Goal: Information Seeking & Learning: Learn about a topic

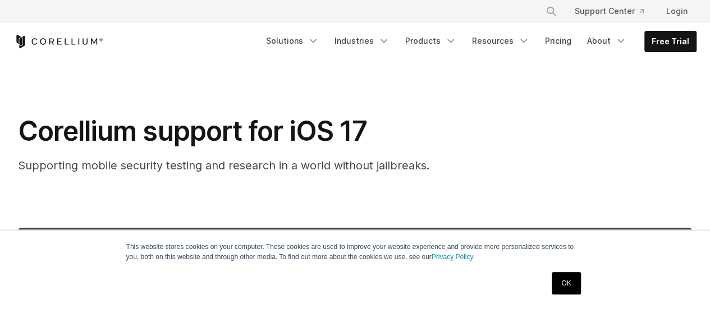
click at [558, 277] on link "OK" at bounding box center [566, 283] width 29 height 22
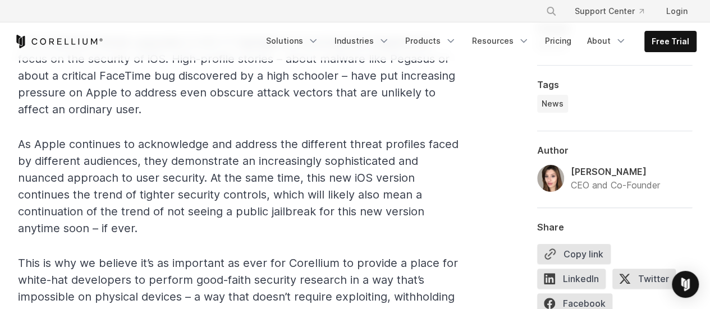
scroll to position [2301, 0]
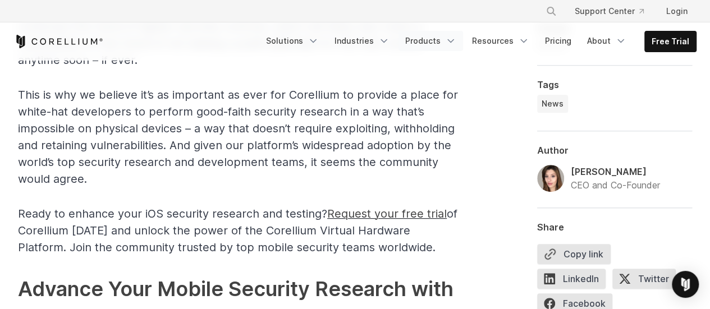
click at [456, 38] on icon "Navigation Menu" at bounding box center [450, 40] width 11 height 11
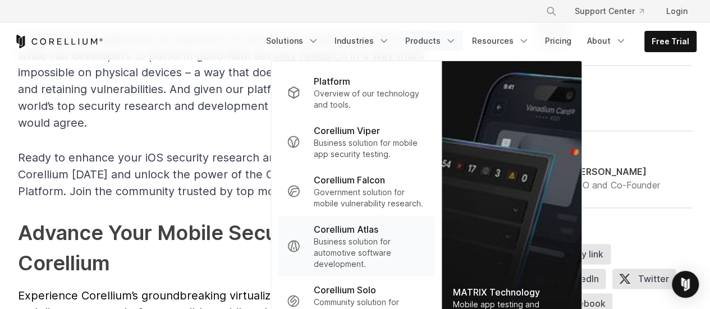
scroll to position [2470, 0]
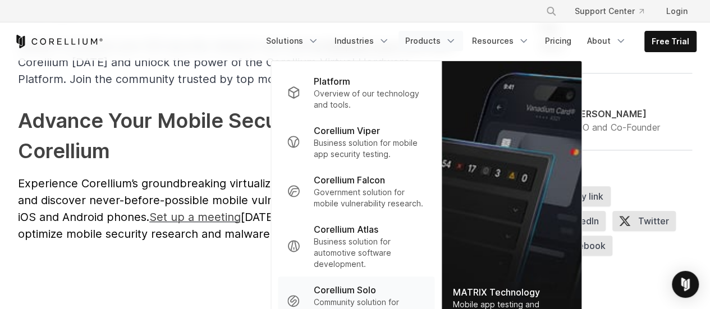
click at [356, 292] on p "Corellium Solo" at bounding box center [345, 289] width 62 height 13
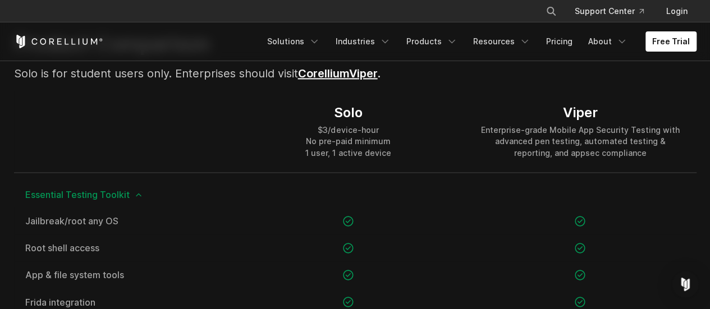
scroll to position [505, 0]
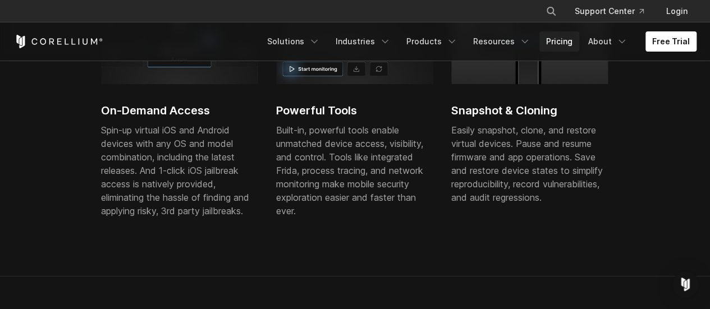
click at [553, 39] on link "Pricing" at bounding box center [559, 41] width 40 height 20
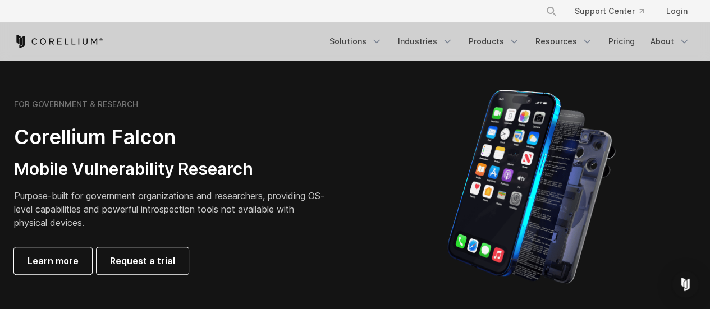
scroll to position [561, 0]
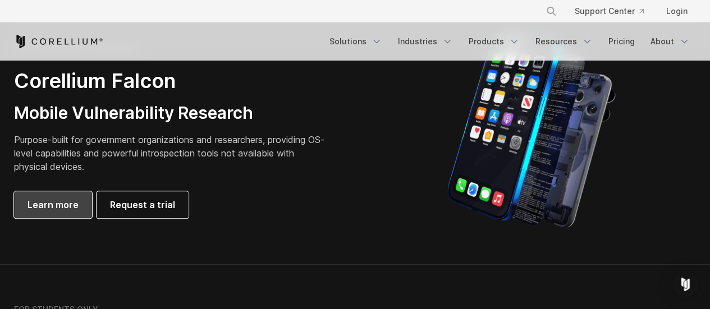
click at [68, 193] on link "Learn more" at bounding box center [53, 204] width 78 height 27
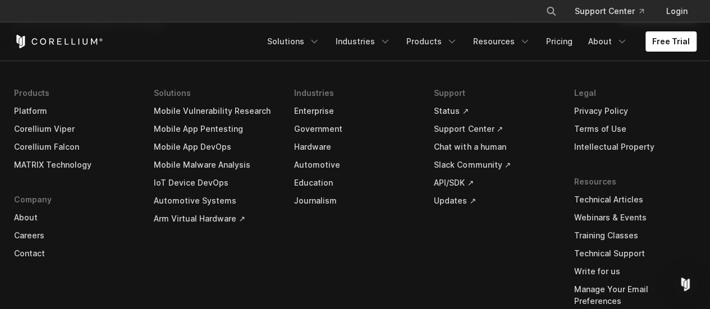
scroll to position [3701, 0]
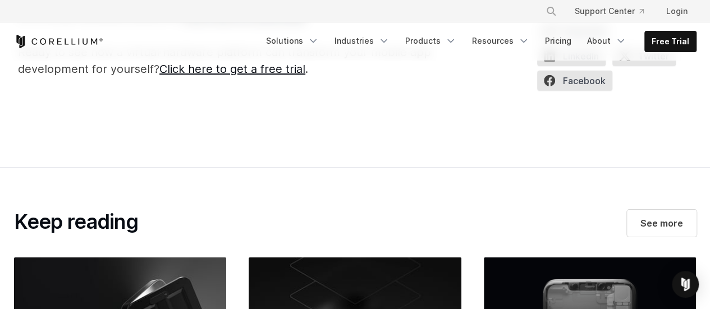
scroll to position [1796, 0]
